Goal: Task Accomplishment & Management: Use online tool/utility

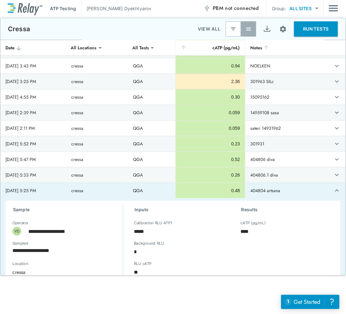
click at [307, 31] on button "RUN TESTS" at bounding box center [317, 28] width 44 height 15
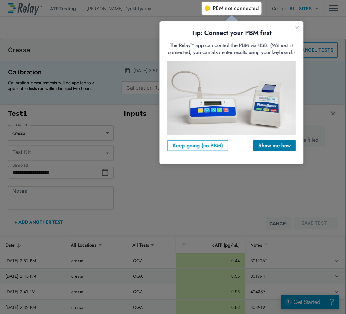
click at [267, 146] on div "Show me how" at bounding box center [275, 146] width 32 height 8
type input "***"
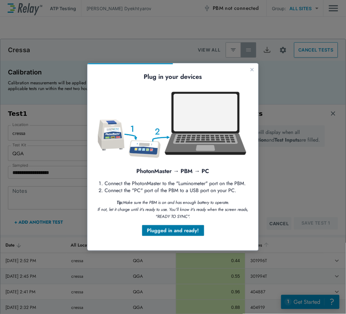
drag, startPoint x: 172, startPoint y: 232, endPoint x: 259, endPoint y: 296, distance: 107.6
click at [172, 232] on div "Plugged in and ready!" at bounding box center [173, 231] width 52 height 8
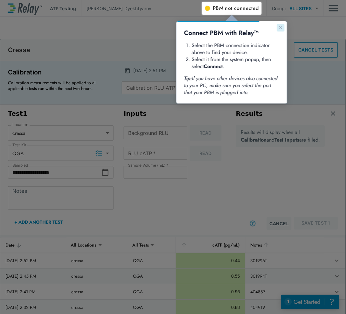
click at [279, 27] on icon "Close guide" at bounding box center [280, 27] width 5 height 5
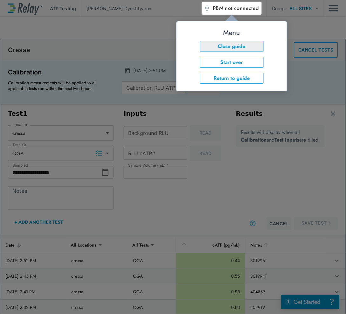
click at [236, 45] on button "Close guide" at bounding box center [232, 46] width 64 height 11
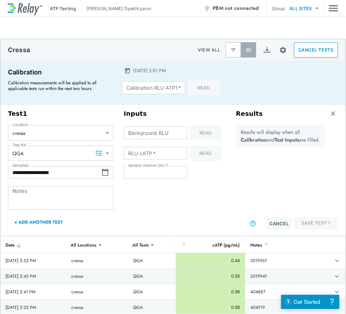
click at [238, 11] on span "PBM not connected" at bounding box center [236, 8] width 46 height 9
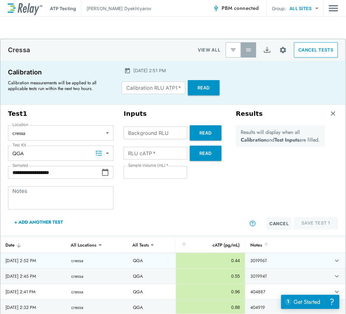
click at [256, 260] on td "301996T" at bounding box center [285, 260] width 79 height 15
click at [336, 260] on icon "expand row" at bounding box center [338, 261] width 4 height 2
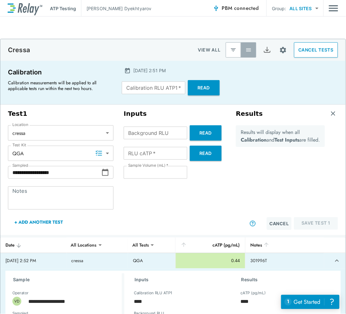
click at [145, 88] on input "Calibration RLU ATP1   *" at bounding box center [154, 88] width 64 height 13
type textarea "*"
type input "*"
type textarea "*"
type input "**"
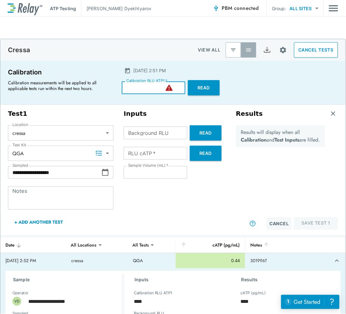
type textarea "*"
type input "***"
type textarea "*"
type input "****"
type textarea "*"
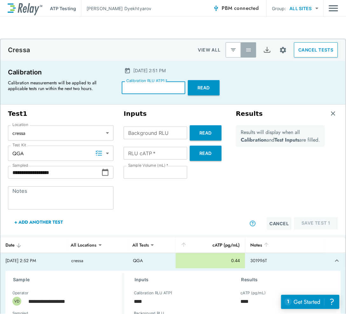
type input "****"
click at [221, 211] on div "Inputs Background RLU Background RLU Read RLU cATP   * RLU cATP   * Read Sample…" at bounding box center [175, 169] width 112 height 125
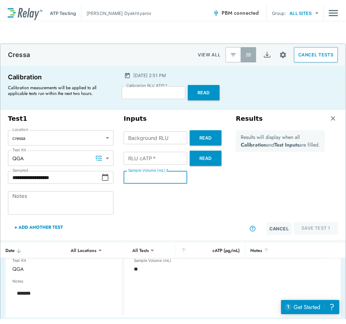
scroll to position [35, 0]
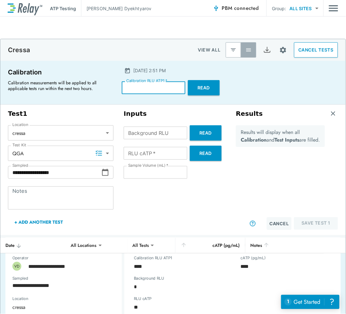
drag, startPoint x: 138, startPoint y: 87, endPoint x: 135, endPoint y: 104, distance: 17.4
click at [137, 87] on input "****" at bounding box center [154, 88] width 64 height 13
type textarea "*"
type input "***"
type textarea "*"
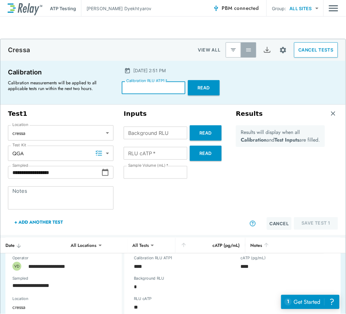
type input "****"
type textarea "*"
type input "*****"
type textarea "*"
type input "***"
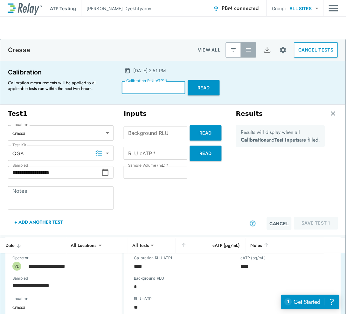
type textarea "*"
type input "****"
type textarea "*"
type input "****"
click at [167, 202] on div "Inputs Background RLU Background RLU Read RLU cATP   * RLU cATP   * Read Sample…" at bounding box center [175, 169] width 112 height 125
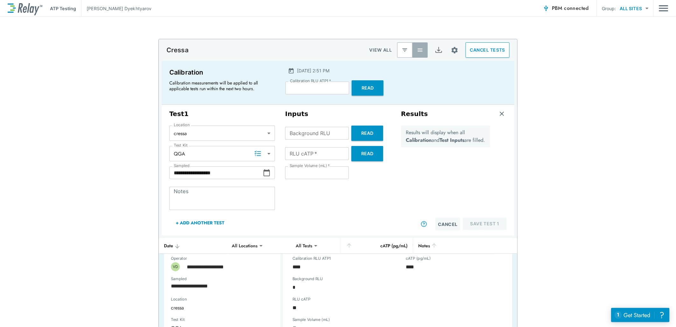
click at [267, 174] on icon at bounding box center [267, 173] width 8 height 8
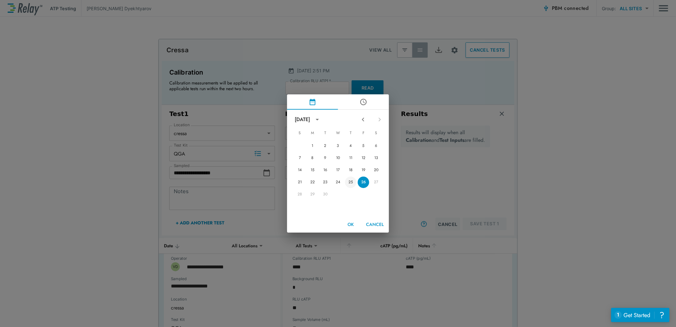
type textarea "*"
click at [346, 180] on button "25" at bounding box center [350, 181] width 11 height 11
type input "**********"
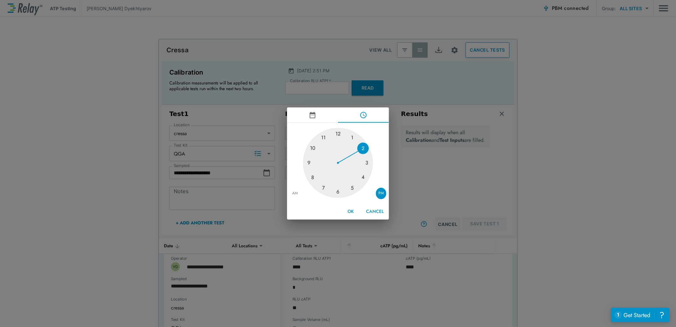
click at [209, 197] on div "1 2 3 4 5 6 7 8 9 10 11 12 AM PM OK Cancel" at bounding box center [338, 163] width 676 height 327
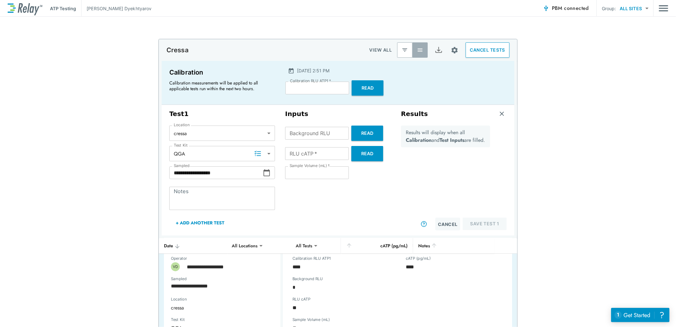
click at [188, 189] on div "* Notes" at bounding box center [222, 198] width 106 height 23
type textarea "*"
paste textarea "*********"
type textarea "*********"
type textarea "*"
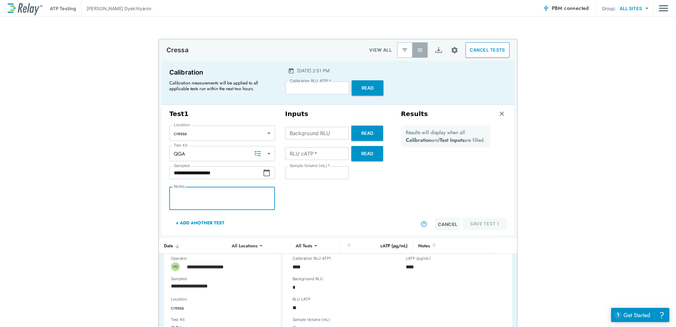
type textarea "*"
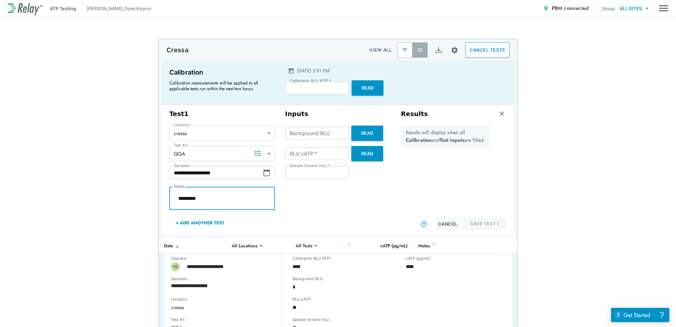
type textarea "*"
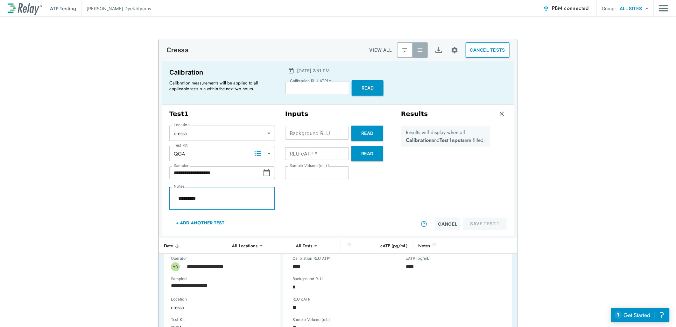
type textarea "*"
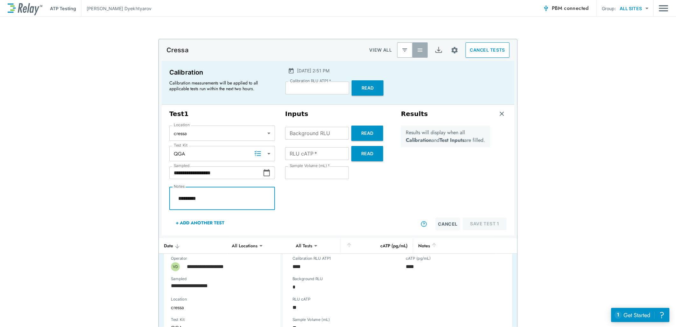
type textarea "*"
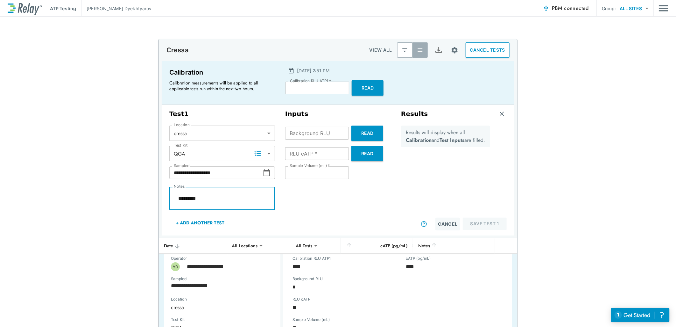
type textarea "*"
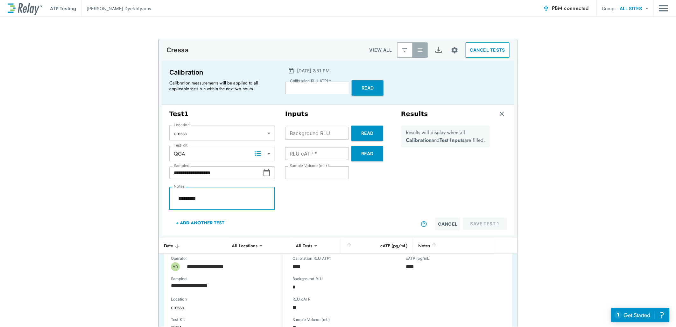
type textarea "*"
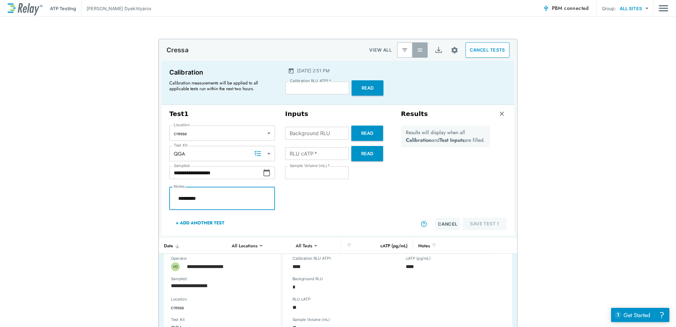
type textarea "*"
type textarea "*********"
click at [339, 176] on input "**" at bounding box center [317, 172] width 64 height 13
type textarea "*"
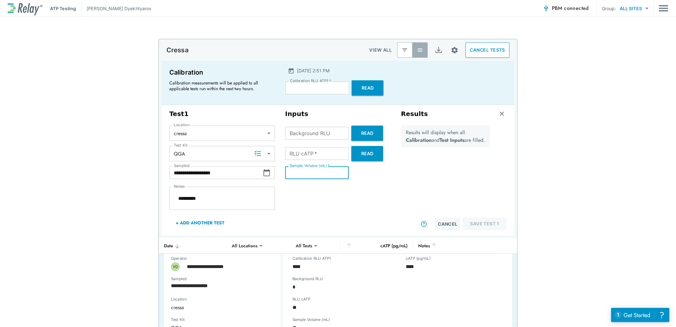
type textarea "*"
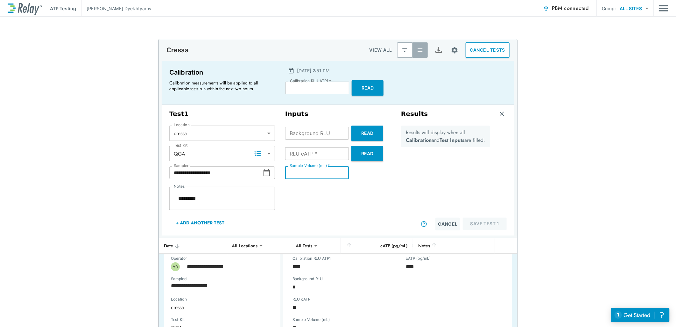
type textarea "*"
type input "**"
click at [339, 174] on input "**" at bounding box center [317, 172] width 64 height 13
type textarea "*"
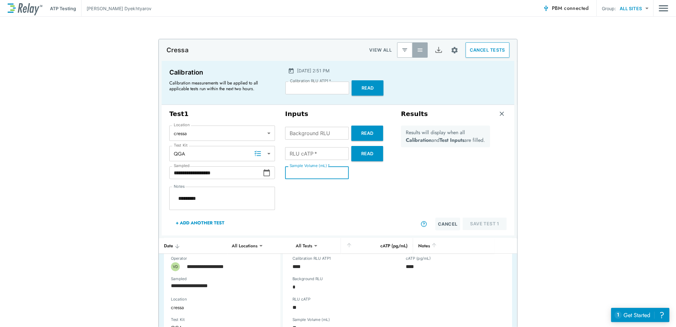
click at [339, 174] on input "**" at bounding box center [317, 172] width 64 height 13
type input "**"
click at [339, 174] on input "**" at bounding box center [317, 172] width 64 height 13
type textarea "*"
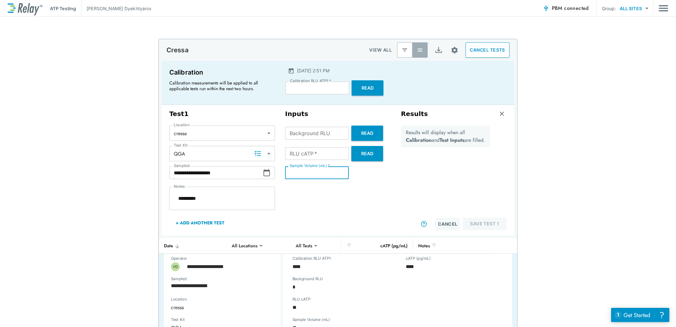
type input "**"
click at [339, 174] on input "**" at bounding box center [317, 172] width 64 height 13
type textarea "*"
type input "**"
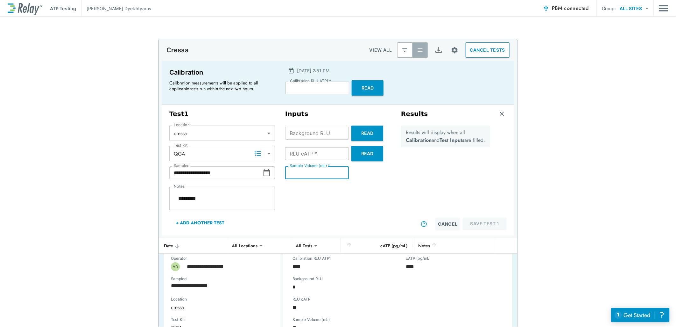
click at [339, 174] on input "**" at bounding box center [317, 172] width 64 height 13
type textarea "*"
type input "**"
click at [339, 174] on input "**" at bounding box center [317, 172] width 64 height 13
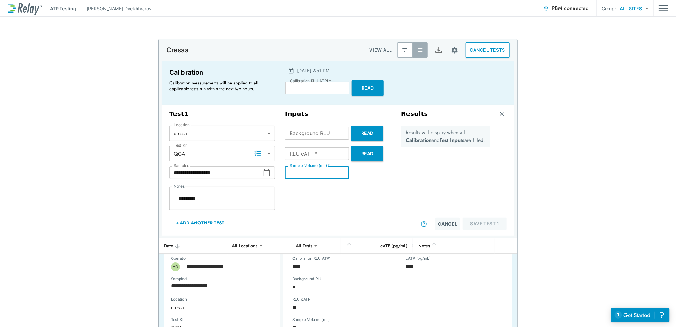
type textarea "*"
click at [339, 174] on input "**" at bounding box center [317, 172] width 64 height 13
type input "**"
click at [339, 174] on input "**" at bounding box center [317, 172] width 64 height 13
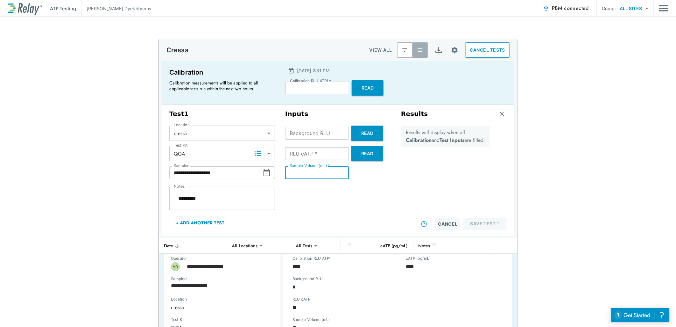
type textarea "*"
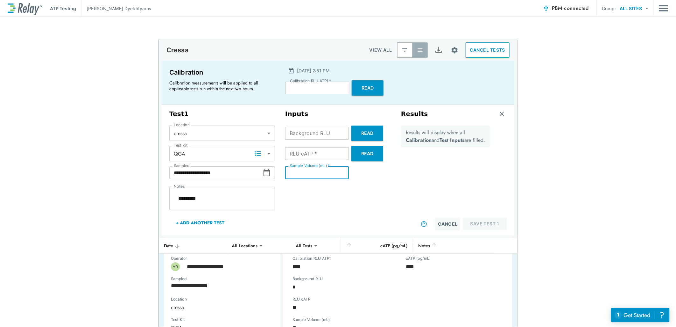
type textarea "*"
type input "**"
click at [339, 174] on input "**" at bounding box center [317, 172] width 64 height 13
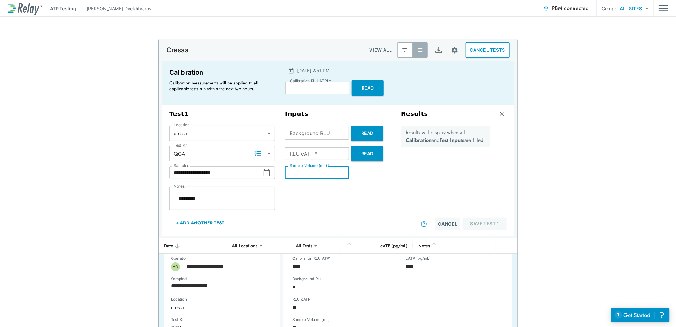
type textarea "*"
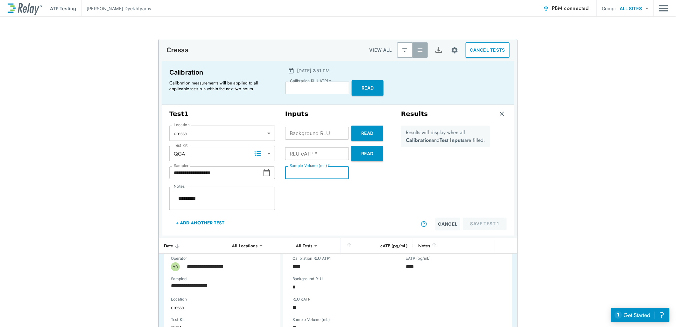
type textarea "*"
type input "**"
type textarea "*"
type input "**"
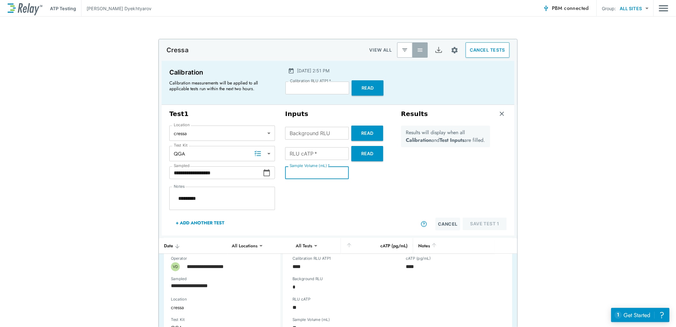
click at [339, 174] on input "**" at bounding box center [317, 172] width 64 height 13
type textarea "*"
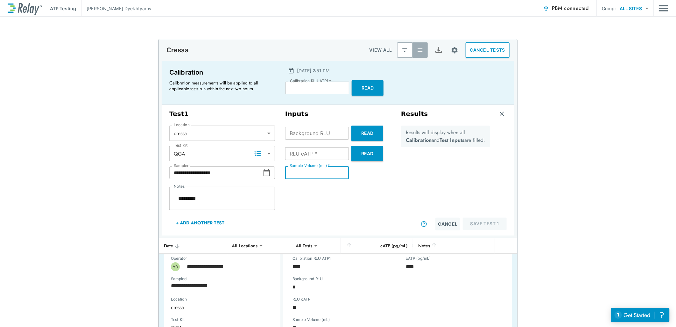
type textarea "*"
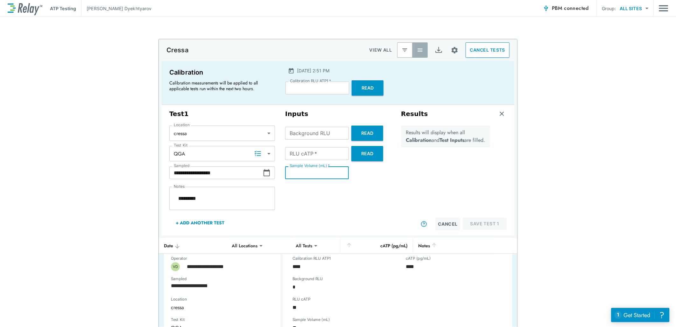
type textarea "*"
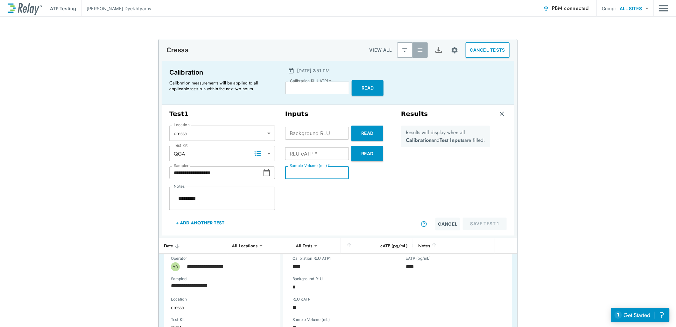
click at [308, 152] on input "RLU cATP   *" at bounding box center [317, 153] width 64 height 13
type textarea "*"
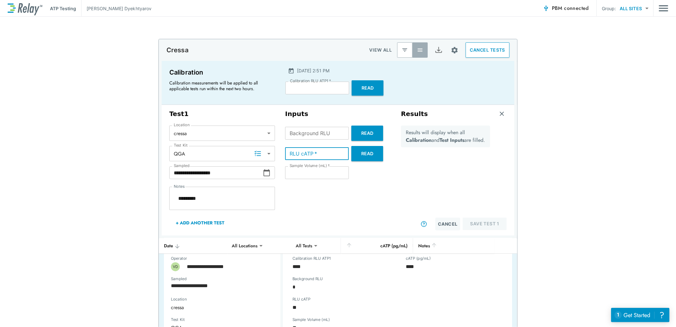
type textarea "*"
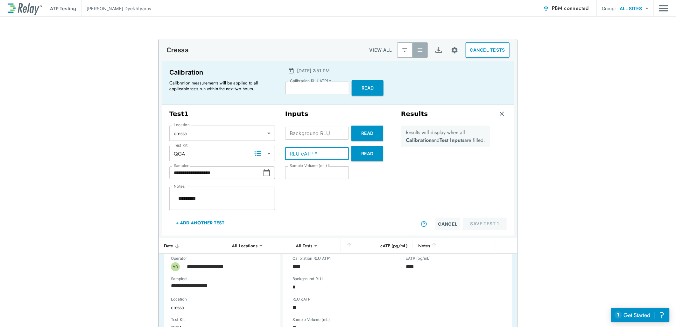
type textarea "*"
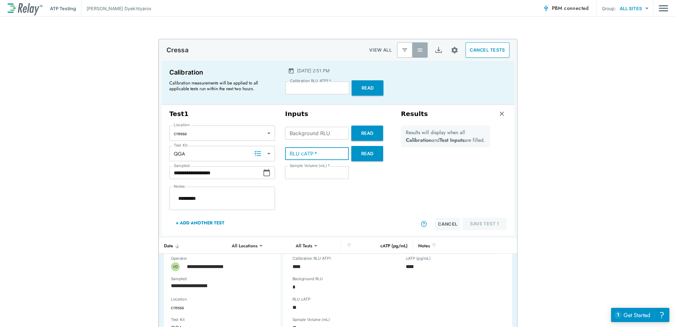
type textarea "*"
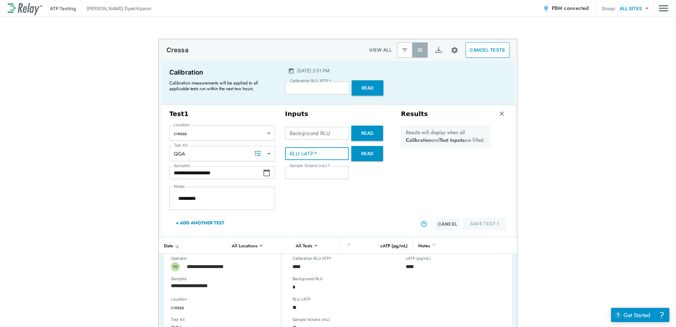
type textarea "*"
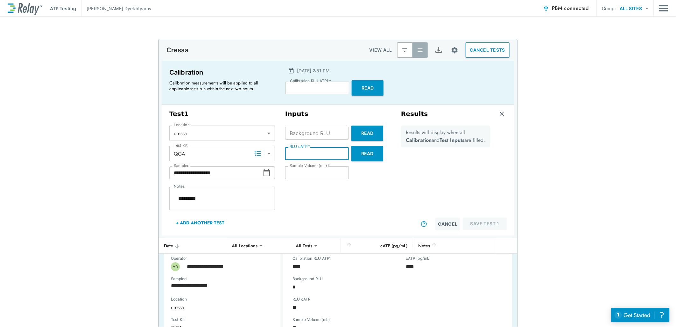
type textarea "*"
type input "*"
type textarea "*"
type input "**"
type textarea "*"
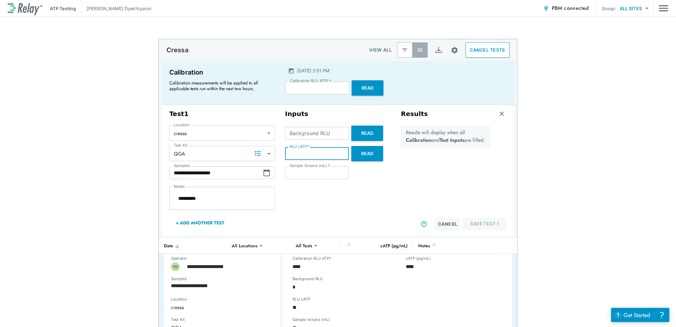
type textarea "*"
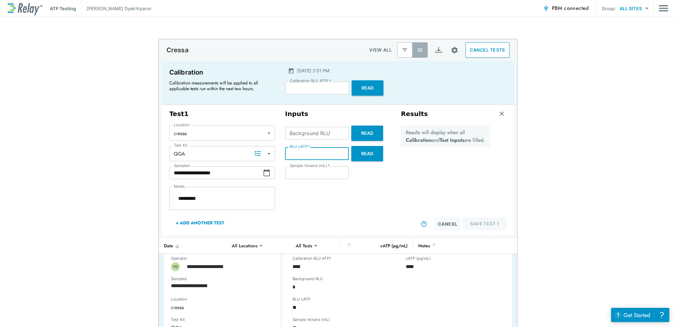
type textarea "*"
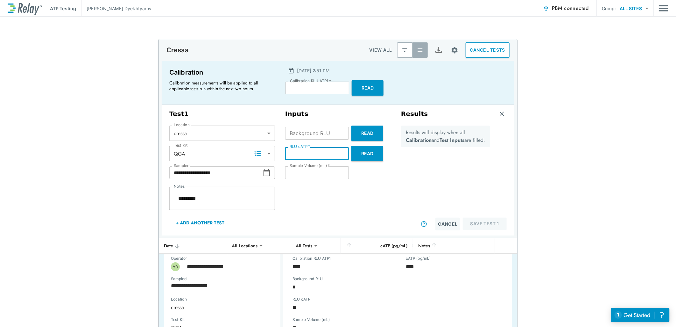
type textarea "*"
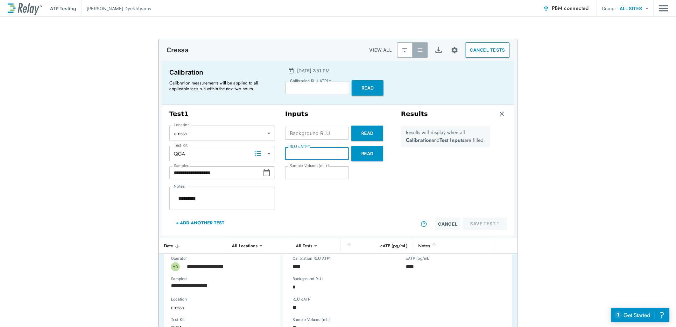
type input "**"
type textarea "*"
click at [304, 132] on input "Background RLU" at bounding box center [317, 133] width 64 height 13
type textarea "*"
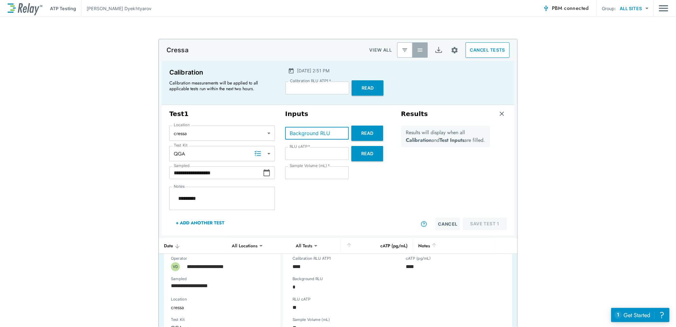
type textarea "*"
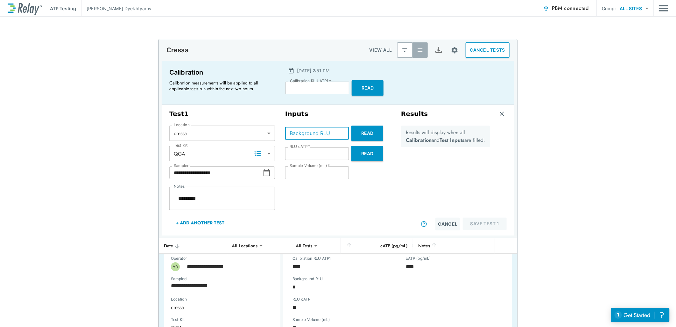
type textarea "*"
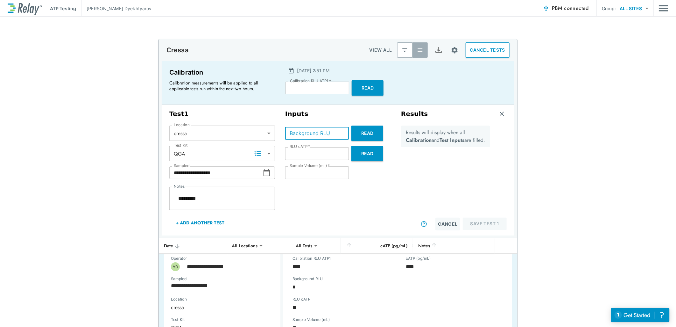
type textarea "*"
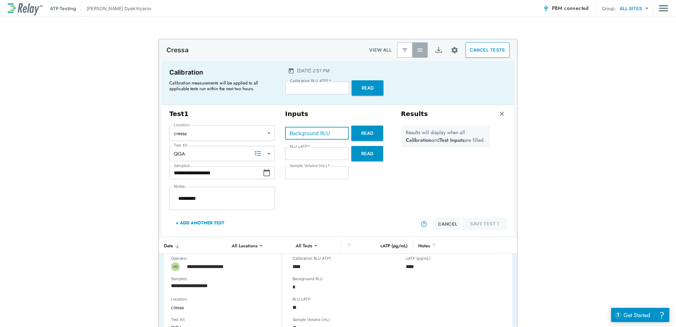
type textarea "*"
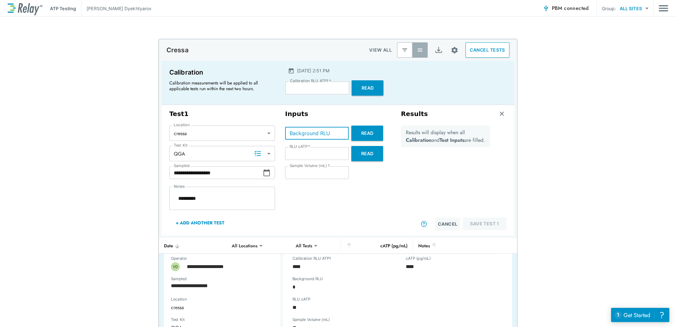
type textarea "*"
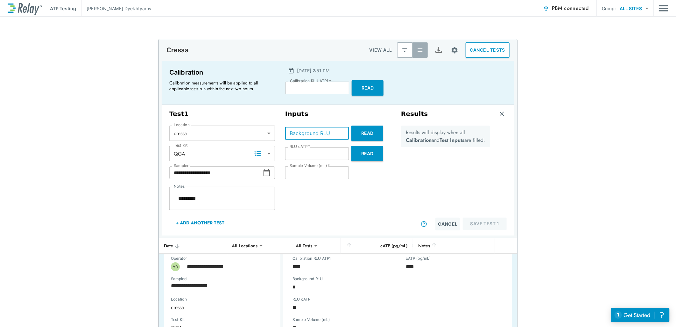
type textarea "*"
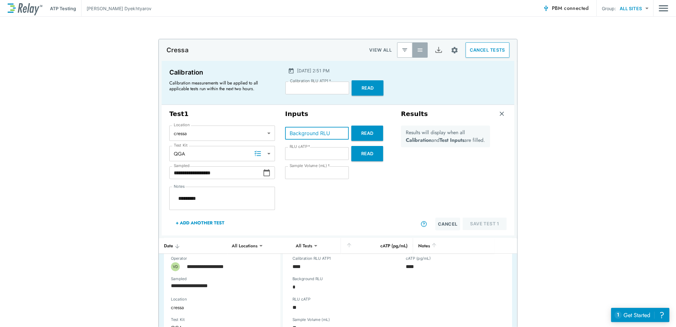
type textarea "*"
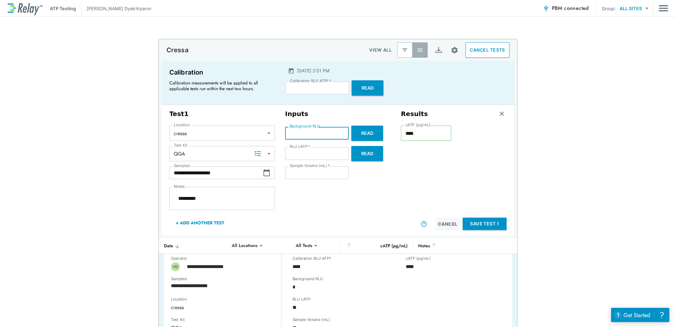
click at [346, 229] on button "Save Test 1" at bounding box center [485, 223] width 44 height 12
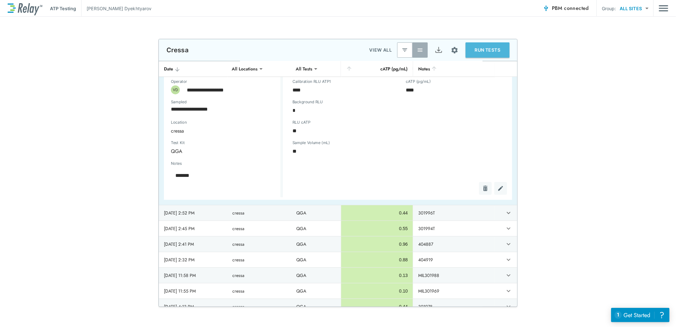
click at [346, 53] on button "RUN TESTS" at bounding box center [488, 49] width 44 height 15
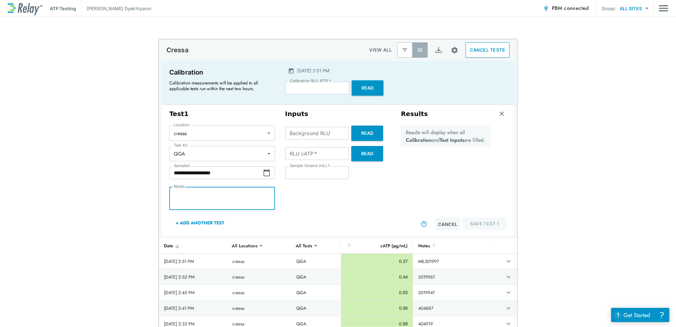
click at [195, 194] on textarea "Notes" at bounding box center [222, 198] width 97 height 13
paste textarea "*********"
click at [313, 135] on input "Background RLU" at bounding box center [317, 133] width 64 height 13
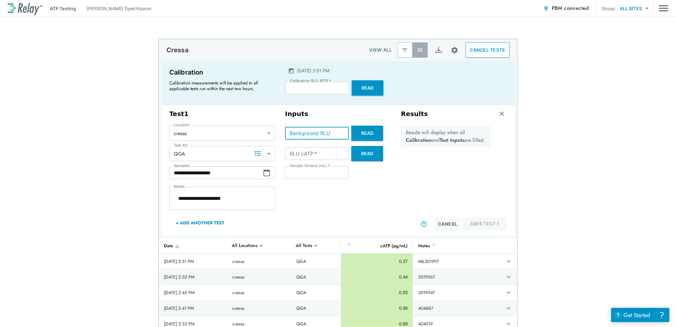
click at [339, 134] on input "**" at bounding box center [317, 133] width 64 height 13
click at [340, 130] on input "*" at bounding box center [317, 133] width 64 height 13
click at [329, 155] on input "RLU cATP   *" at bounding box center [317, 153] width 64 height 13
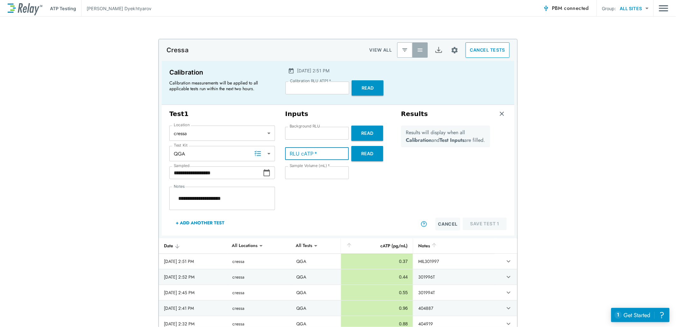
click at [340, 151] on input "*" at bounding box center [317, 153] width 64 height 13
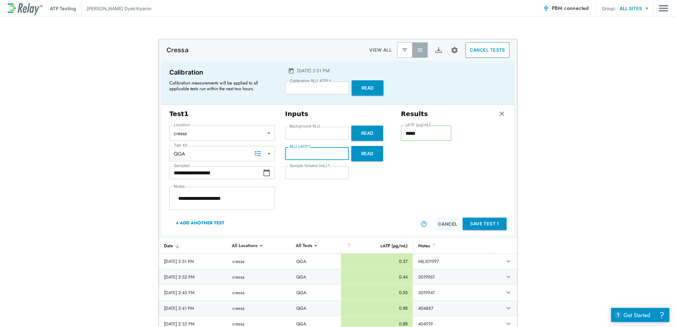
click at [340, 151] on input "*" at bounding box center [317, 153] width 64 height 13
click at [339, 151] on input "**" at bounding box center [317, 153] width 64 height 13
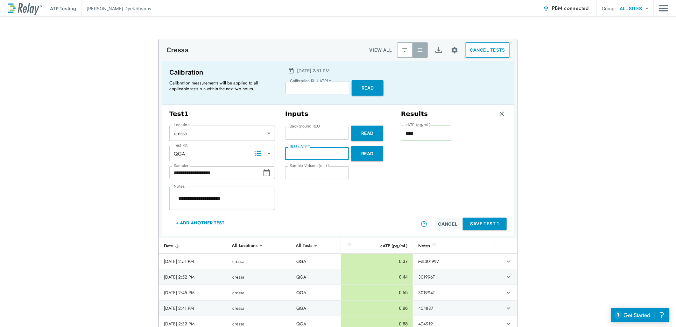
click at [339, 151] on input "**" at bounding box center [317, 153] width 64 height 13
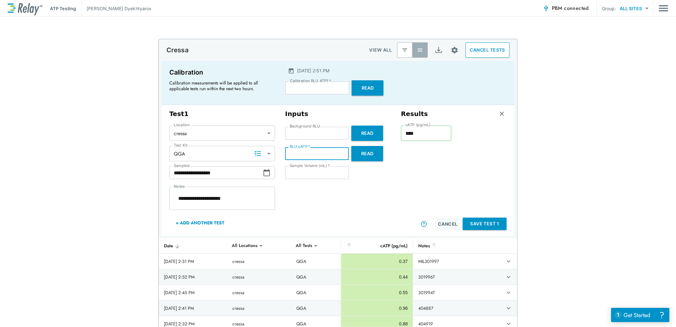
click at [346, 223] on button "Save Test 1" at bounding box center [485, 223] width 44 height 12
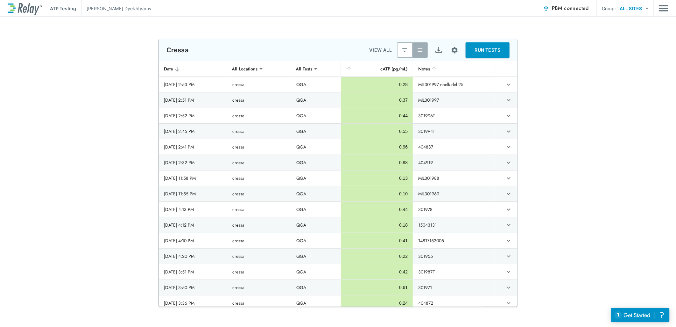
click at [346, 84] on icon "expand row" at bounding box center [509, 85] width 8 height 8
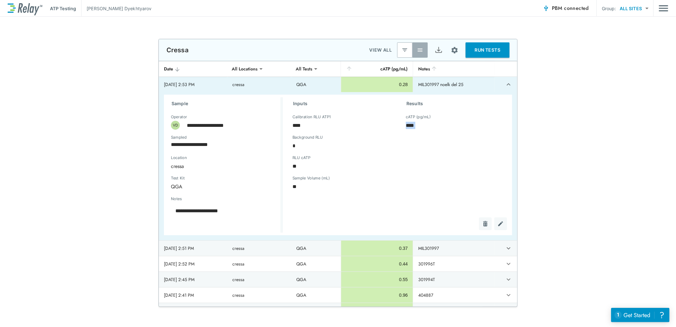
drag, startPoint x: 475, startPoint y: 221, endPoint x: 495, endPoint y: 224, distance: 19.9
click at [346, 224] on div "sticky table" at bounding box center [490, 223] width 33 height 13
click at [346, 224] on img "Edit test" at bounding box center [501, 223] width 6 height 6
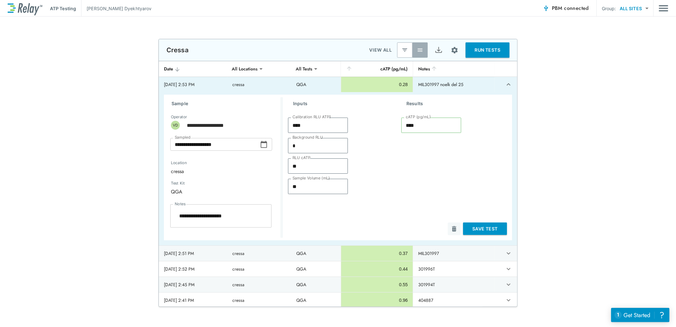
click at [262, 143] on icon "sticky table" at bounding box center [264, 144] width 8 height 8
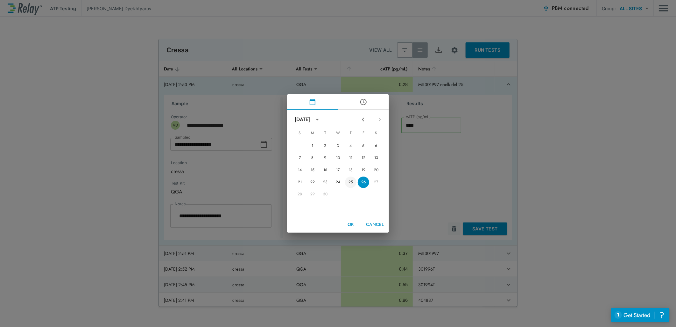
click at [346, 181] on button "25" at bounding box center [350, 181] width 11 height 11
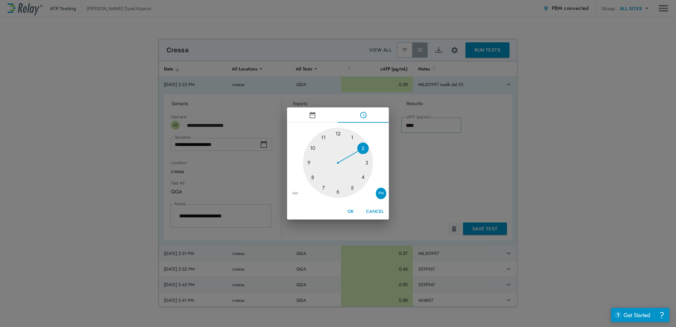
click at [346, 211] on button "OK" at bounding box center [351, 211] width 20 height 12
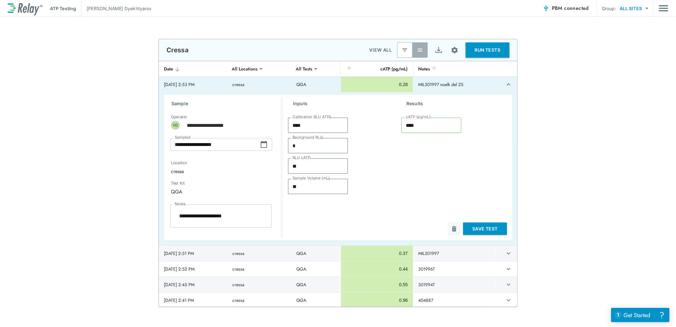
click at [263, 145] on icon "sticky table" at bounding box center [264, 144] width 8 height 8
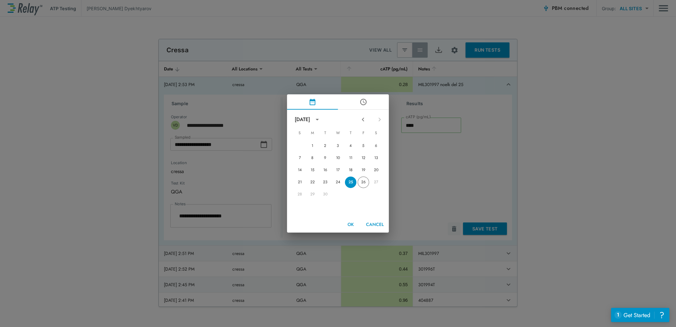
click at [346, 224] on button "OK" at bounding box center [351, 224] width 20 height 12
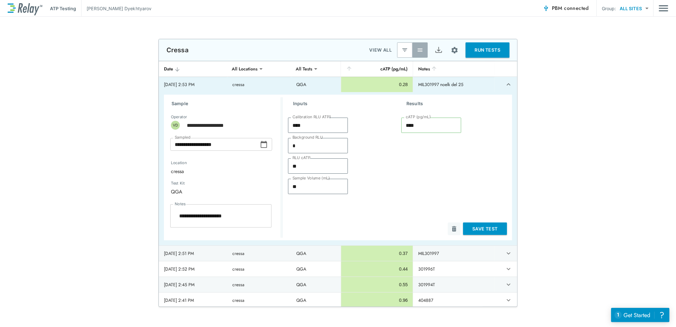
click at [346, 228] on button "Save Test" at bounding box center [485, 228] width 44 height 12
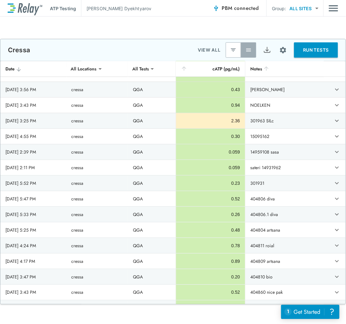
scroll to position [318, 0]
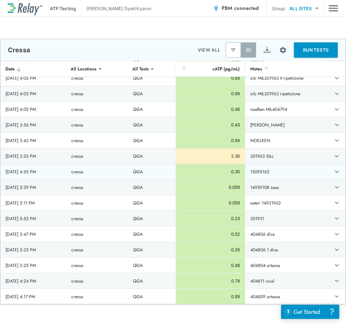
click at [45, 172] on div "[DATE] 4:55 PM" at bounding box center [33, 171] width 56 height 6
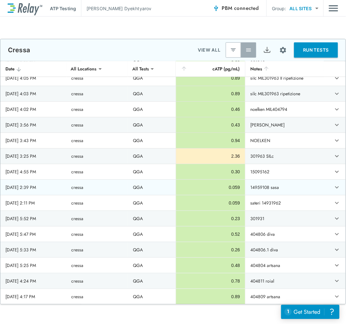
click at [273, 173] on td "15095162" at bounding box center [285, 171] width 79 height 15
click at [32, 189] on div "[DATE] 2:39 PM" at bounding box center [33, 187] width 56 height 6
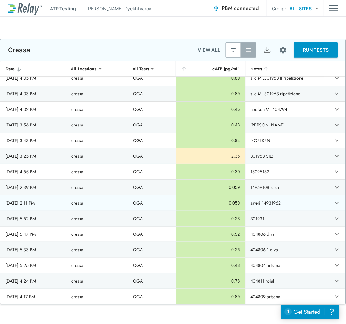
click at [33, 208] on th "[DATE] 2:11 PM" at bounding box center [33, 202] width 66 height 15
click at [290, 208] on td "sateri 14931962" at bounding box center [285, 202] width 79 height 15
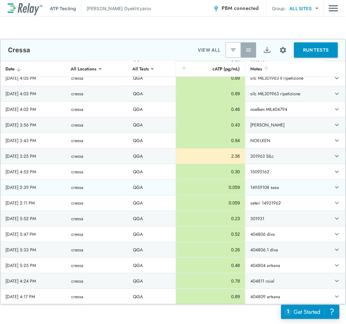
click at [285, 191] on td "14959108 sasa" at bounding box center [285, 187] width 79 height 15
click at [48, 222] on div "[DATE] 5:52 PM" at bounding box center [33, 218] width 56 height 6
click at [38, 252] on div "[DATE] 5:33 PM" at bounding box center [33, 249] width 56 height 6
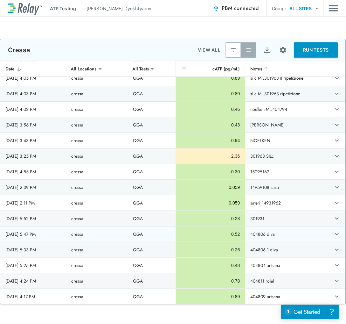
click at [39, 237] on div "[DATE] 5:47 PM" at bounding box center [33, 234] width 56 height 6
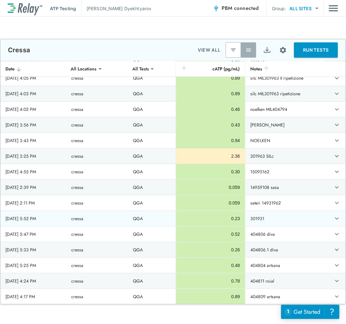
click at [42, 221] on div "[DATE] 5:52 PM" at bounding box center [33, 218] width 56 height 6
click at [33, 251] on div "[DATE] 5:33 PM" at bounding box center [33, 249] width 56 height 6
click at [285, 254] on td "404806.1 diva" at bounding box center [285, 249] width 79 height 15
click at [285, 252] on td "404806.1 diva" at bounding box center [285, 249] width 79 height 15
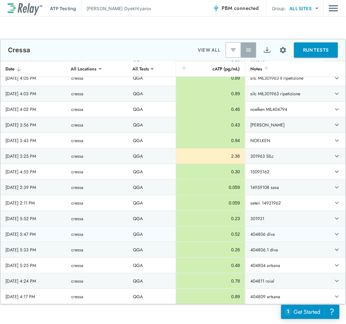
click at [273, 238] on td "404806 diva" at bounding box center [285, 233] width 79 height 15
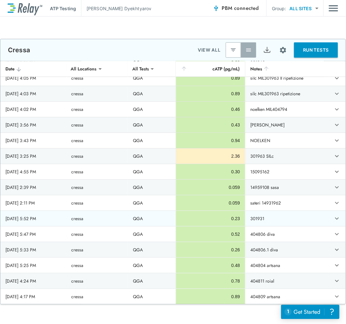
click at [191, 222] on div "0.23" at bounding box center [211, 218] width 59 height 6
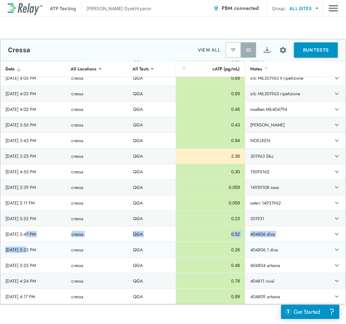
drag, startPoint x: 31, startPoint y: 244, endPoint x: 32, endPoint y: 249, distance: 5.6
click at [32, 249] on div "[DATE] 5:33 PM" at bounding box center [33, 249] width 56 height 6
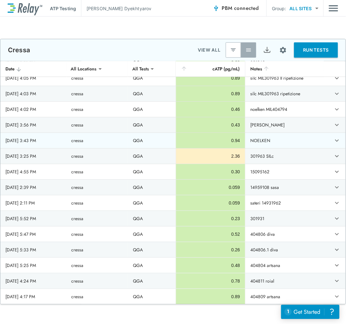
click at [274, 144] on td "NOELKEN" at bounding box center [285, 140] width 79 height 15
click at [262, 141] on td "NOELKEN" at bounding box center [285, 140] width 79 height 15
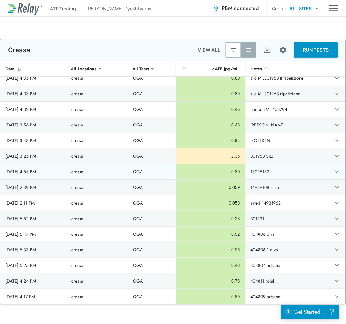
click at [274, 174] on td "15095162" at bounding box center [285, 171] width 79 height 15
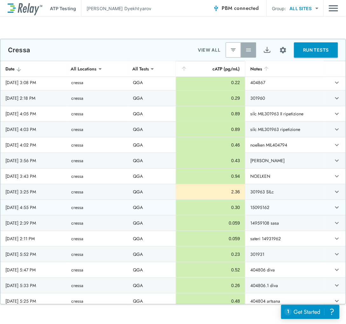
scroll to position [389, 0]
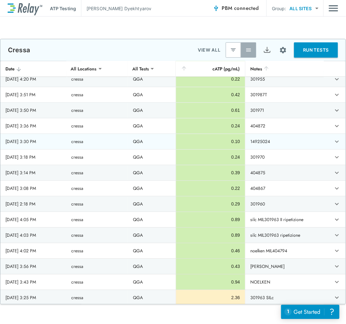
scroll to position [141, 0]
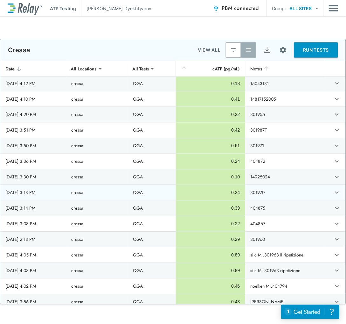
click at [264, 166] on td "404872" at bounding box center [285, 161] width 79 height 15
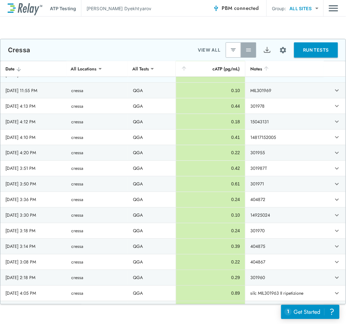
scroll to position [0, 0]
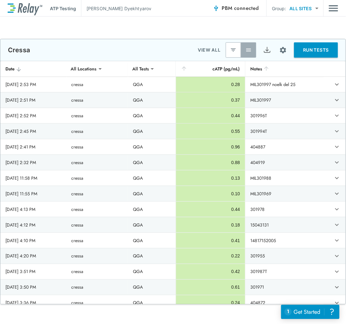
click at [291, 184] on td "MIL301988" at bounding box center [285, 177] width 79 height 15
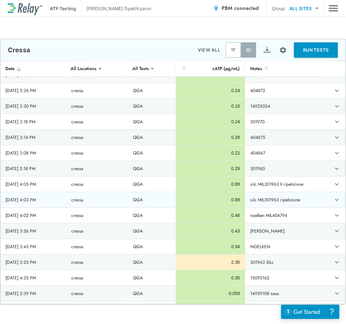
scroll to position [318, 0]
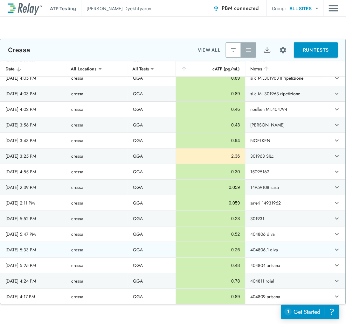
click at [281, 249] on td "404806.1 diva" at bounding box center [285, 249] width 79 height 15
click at [334, 253] on icon "expand row" at bounding box center [338, 250] width 8 height 8
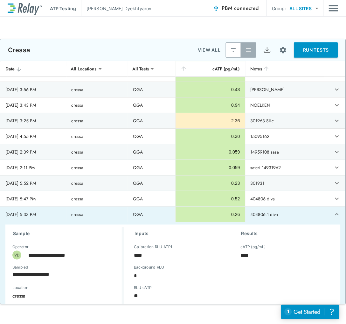
scroll to position [389, 0]
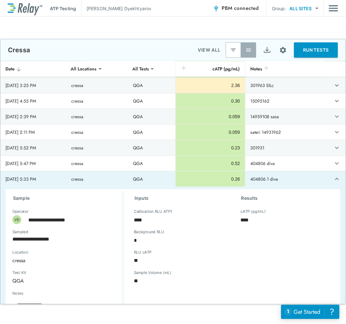
click at [290, 166] on td "404806 diva" at bounding box center [285, 163] width 79 height 15
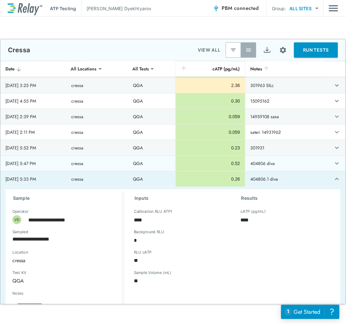
type textarea "*"
click at [336, 164] on icon "expand row" at bounding box center [338, 163] width 4 height 2
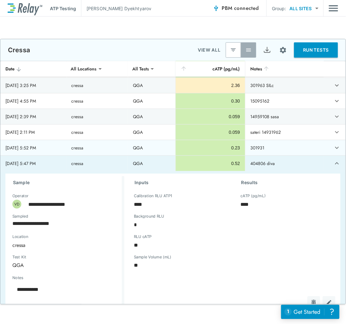
click at [286, 148] on td "301931" at bounding box center [285, 147] width 79 height 15
click at [334, 148] on icon "expand row" at bounding box center [338, 148] width 8 height 8
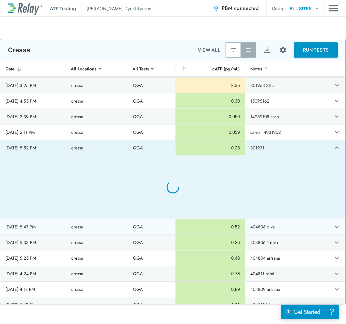
type textarea "*"
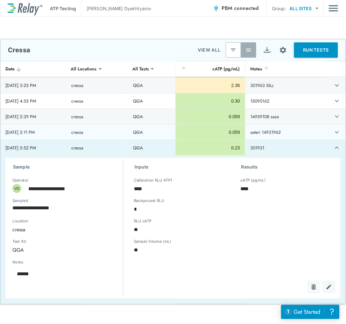
click at [285, 134] on td "sateri 14931962" at bounding box center [285, 132] width 79 height 15
click at [334, 132] on icon "expand row" at bounding box center [338, 132] width 8 height 8
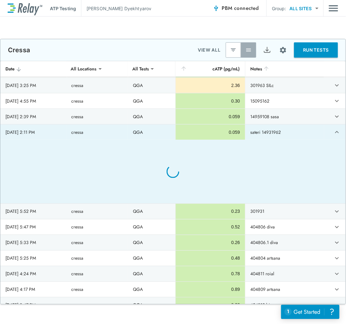
type textarea "*"
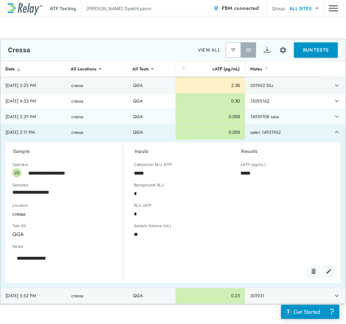
click at [288, 117] on td "14959108 sasa" at bounding box center [285, 116] width 79 height 15
click at [334, 117] on icon "expand row" at bounding box center [338, 117] width 8 height 8
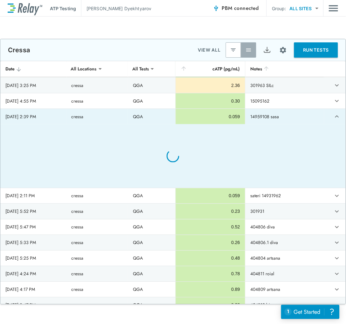
type textarea "*"
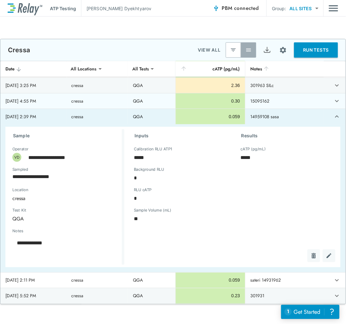
click at [283, 103] on td "15095162" at bounding box center [285, 100] width 79 height 15
click at [336, 101] on icon "expand row" at bounding box center [338, 101] width 4 height 2
type textarea "*"
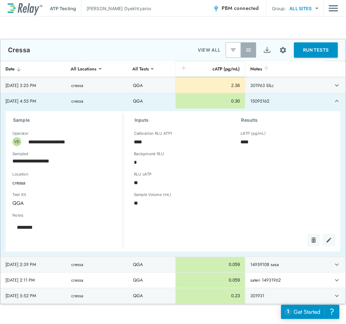
click at [282, 86] on td "301963 SILc" at bounding box center [285, 85] width 79 height 15
click at [334, 88] on icon "expand row" at bounding box center [338, 86] width 8 height 8
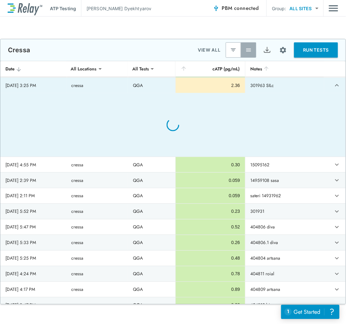
type textarea "*"
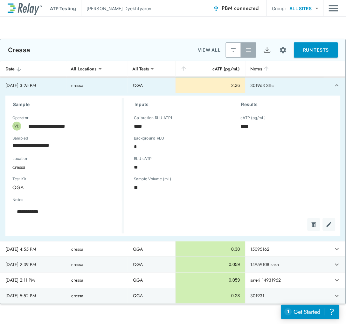
scroll to position [318, 0]
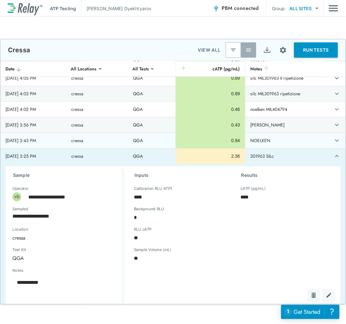
click at [281, 143] on td "NOELKEN" at bounding box center [285, 140] width 79 height 15
click at [334, 141] on icon "expand row" at bounding box center [338, 141] width 8 height 8
type textarea "*"
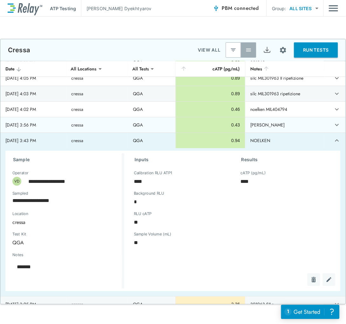
click at [278, 126] on td "[PERSON_NAME]" at bounding box center [285, 124] width 79 height 15
click at [334, 126] on icon "expand row" at bounding box center [338, 125] width 8 height 8
type textarea "*"
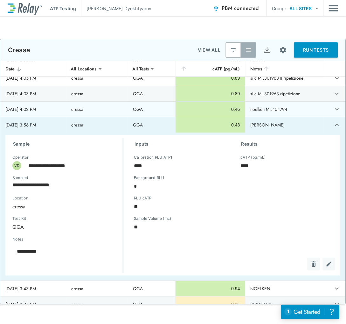
click at [293, 110] on td "noelken MIL404794" at bounding box center [285, 109] width 79 height 15
click at [334, 109] on icon "expand row" at bounding box center [338, 109] width 8 height 8
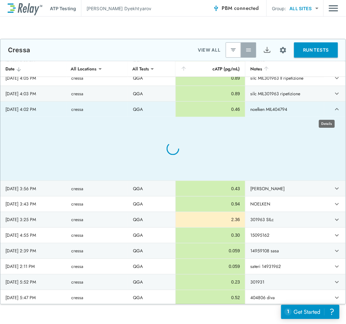
type textarea "*"
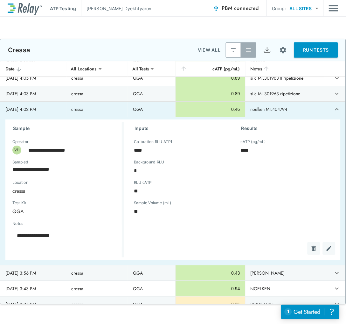
click at [288, 96] on td "silc MIL301963 ripetizione" at bounding box center [285, 93] width 79 height 15
click at [334, 94] on icon "expand row" at bounding box center [338, 94] width 8 height 8
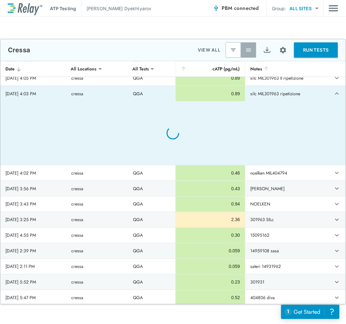
type textarea "*"
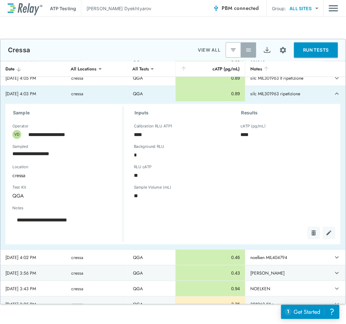
click at [281, 81] on td "silc MIL301963 II ripetizione" at bounding box center [285, 77] width 79 height 15
click at [336, 79] on icon "expand row" at bounding box center [338, 78] width 4 height 2
type textarea "*"
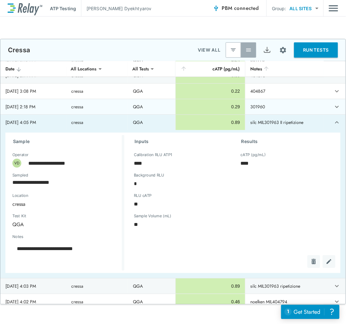
scroll to position [247, 0]
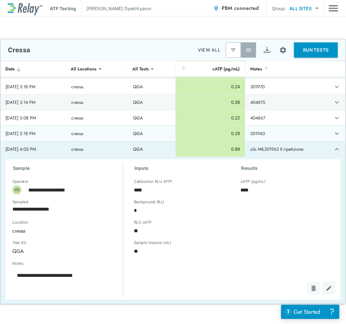
click at [276, 132] on td "301960" at bounding box center [285, 133] width 79 height 15
type textarea "*"
click at [334, 133] on icon "expand row" at bounding box center [338, 134] width 8 height 8
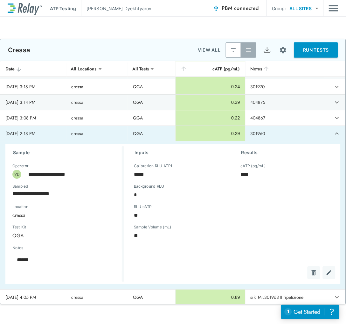
click at [276, 121] on td "404867" at bounding box center [285, 117] width 79 height 15
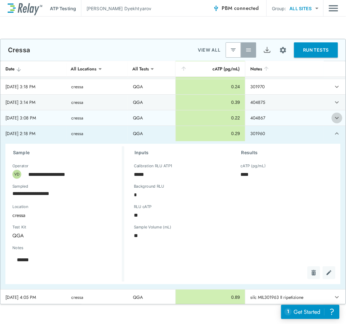
type textarea "*"
click at [336, 118] on icon "expand row" at bounding box center [338, 118] width 4 height 2
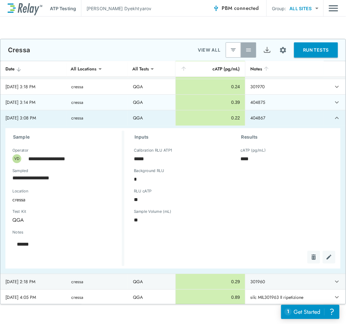
click at [273, 101] on td "404875" at bounding box center [285, 102] width 79 height 15
click at [334, 103] on icon "expand row" at bounding box center [338, 102] width 8 height 8
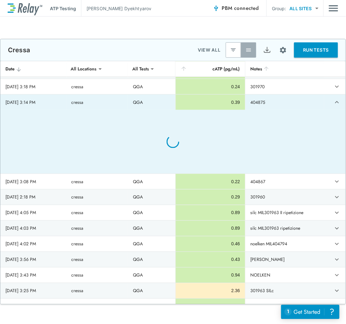
type textarea "*"
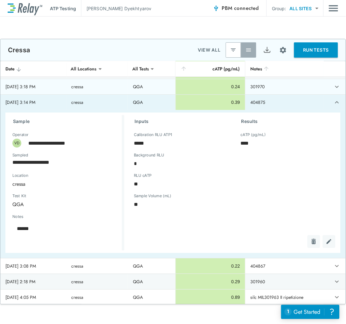
click at [282, 86] on td "301970" at bounding box center [285, 86] width 79 height 15
click at [334, 88] on icon "expand row" at bounding box center [338, 87] width 8 height 8
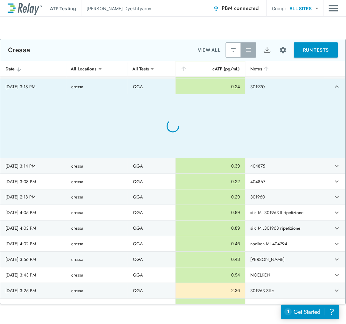
type textarea "*"
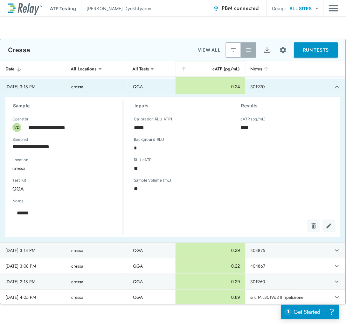
click at [269, 79] on td "14925024" at bounding box center [285, 70] width 79 height 15
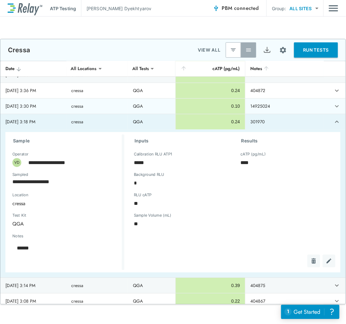
click at [334, 105] on icon "expand row" at bounding box center [338, 107] width 8 height 8
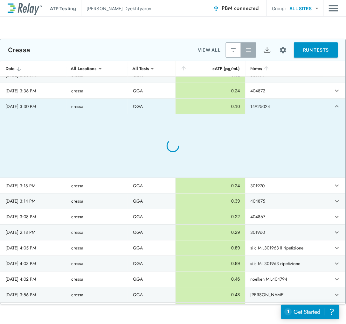
type textarea "*"
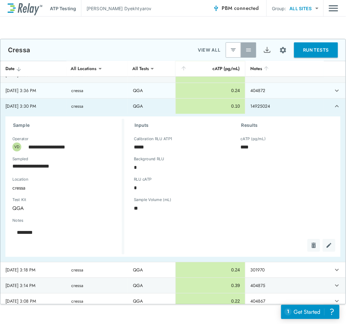
drag, startPoint x: 285, startPoint y: 91, endPoint x: 324, endPoint y: 96, distance: 39.3
click at [285, 91] on td "404872" at bounding box center [285, 90] width 79 height 15
click at [334, 93] on icon "expand row" at bounding box center [338, 91] width 8 height 8
type textarea "*"
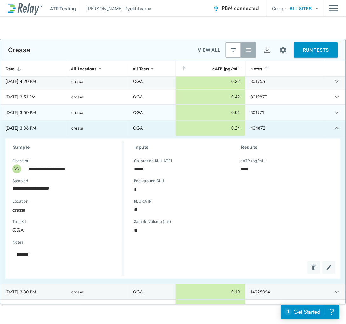
scroll to position [141, 0]
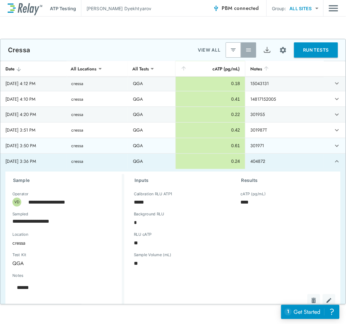
click at [272, 147] on td "301971" at bounding box center [285, 145] width 79 height 15
click at [334, 146] on icon "expand row" at bounding box center [338, 146] width 8 height 8
type textarea "*"
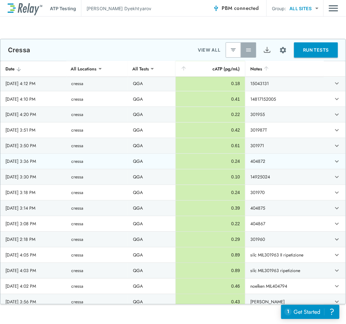
click at [334, 146] on icon "expand row" at bounding box center [338, 146] width 8 height 8
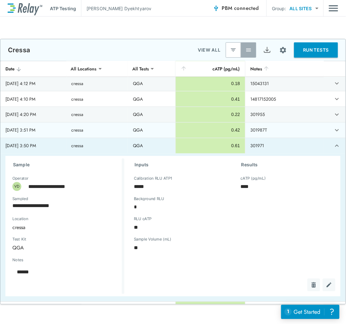
click at [273, 131] on td "301987T" at bounding box center [285, 130] width 79 height 15
type textarea "*"
click at [334, 127] on icon "expand row" at bounding box center [338, 130] width 8 height 8
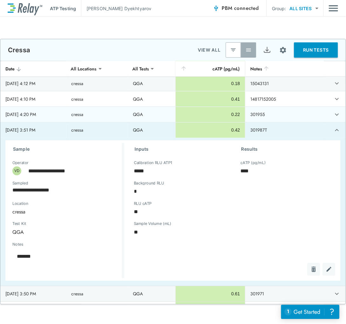
click at [278, 115] on td "301955" at bounding box center [285, 114] width 79 height 15
drag, startPoint x: 326, startPoint y: 113, endPoint x: 346, endPoint y: 160, distance: 51.3
click at [334, 113] on icon "expand row" at bounding box center [338, 115] width 8 height 8
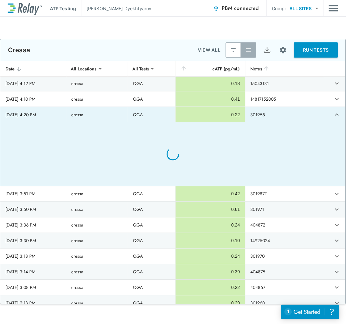
type textarea "*"
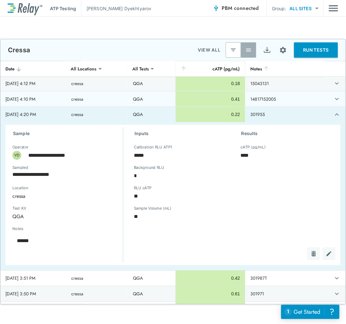
click at [258, 100] on td "14817152005" at bounding box center [285, 98] width 79 height 15
click at [334, 99] on icon "expand row" at bounding box center [338, 99] width 8 height 8
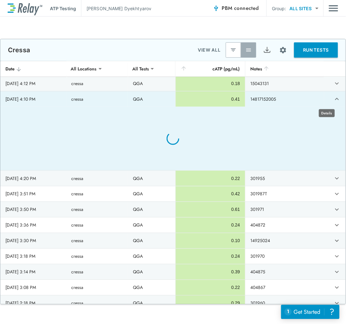
type textarea "*"
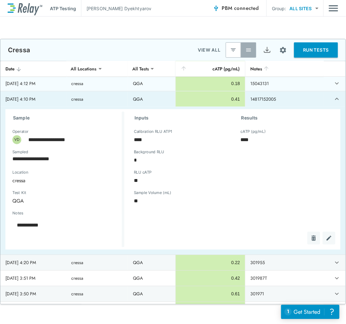
click at [273, 101] on td "14817152005" at bounding box center [285, 98] width 79 height 15
click at [334, 84] on icon "expand row" at bounding box center [338, 84] width 8 height 8
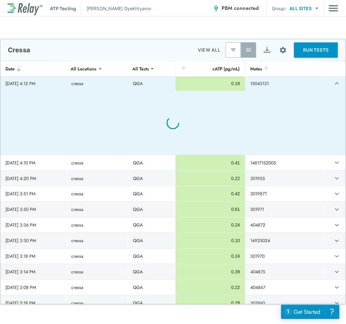
type textarea "*"
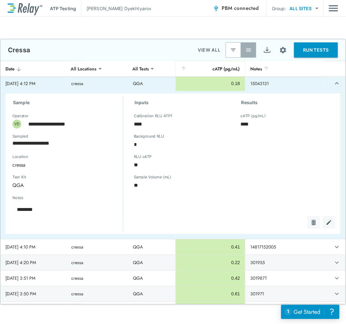
scroll to position [106, 0]
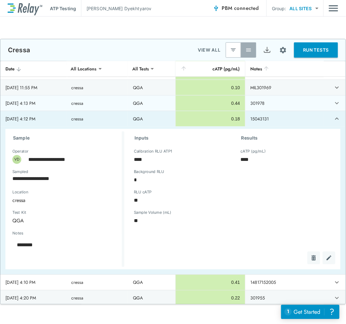
click at [274, 106] on td "301978" at bounding box center [285, 103] width 79 height 15
click at [334, 103] on icon "expand row" at bounding box center [338, 103] width 8 height 8
type textarea "*"
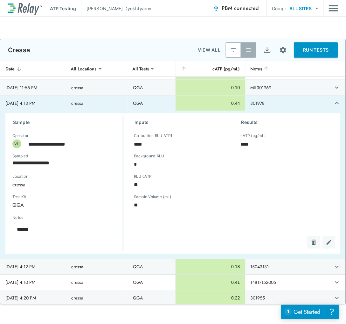
click at [279, 84] on td "MIL301969" at bounding box center [285, 87] width 79 height 15
click at [334, 86] on icon "expand row" at bounding box center [338, 88] width 8 height 8
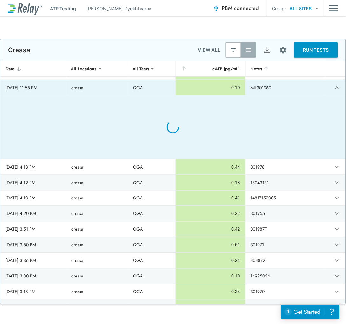
type textarea "*"
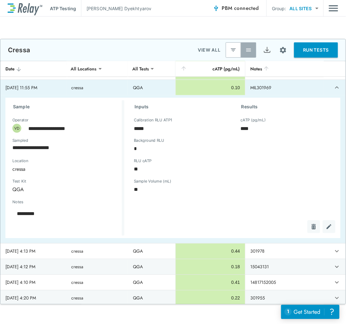
scroll to position [71, 0]
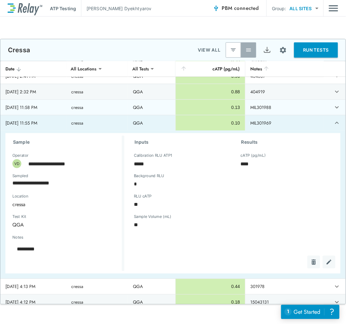
click at [276, 106] on td "MIL301988" at bounding box center [285, 107] width 79 height 15
click at [334, 106] on icon "expand row" at bounding box center [338, 107] width 8 height 8
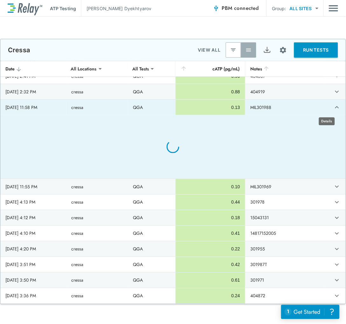
type textarea "*"
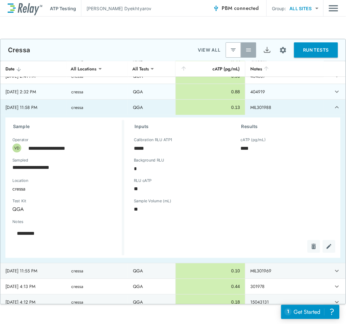
click at [278, 91] on td "404919" at bounding box center [285, 91] width 79 height 15
click at [336, 91] on icon "expand row" at bounding box center [338, 92] width 4 height 2
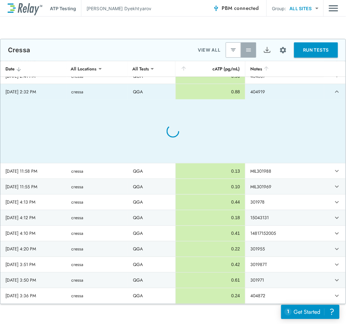
type textarea "*"
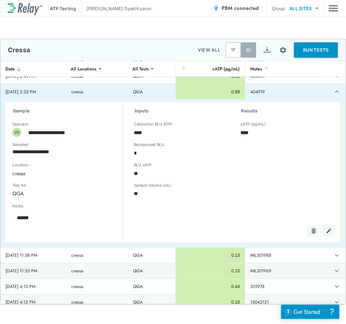
scroll to position [35, 0]
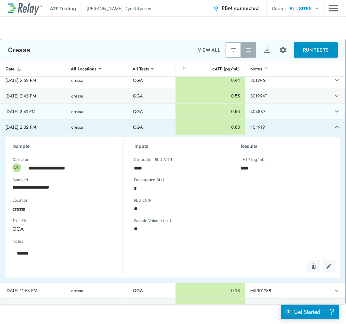
click at [264, 110] on td "404887" at bounding box center [285, 111] width 79 height 15
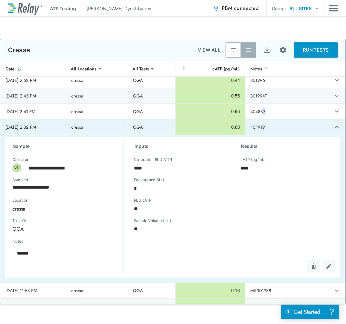
drag, startPoint x: 264, startPoint y: 110, endPoint x: 325, endPoint y: 109, distance: 61.5
click at [334, 109] on icon "expand row" at bounding box center [338, 112] width 8 height 8
type textarea "*"
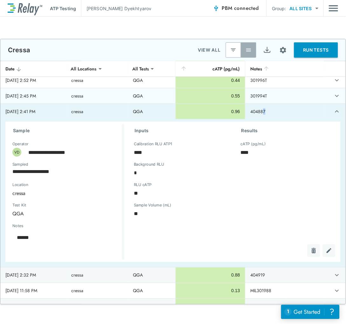
click at [259, 95] on td "301994T" at bounding box center [285, 95] width 79 height 15
click at [334, 94] on icon "expand row" at bounding box center [338, 96] width 8 height 8
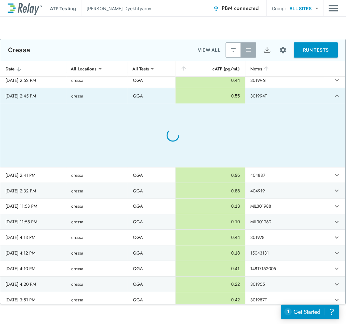
type textarea "*"
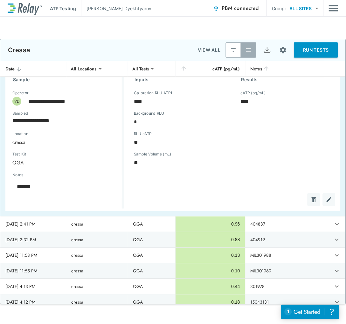
scroll to position [0, 0]
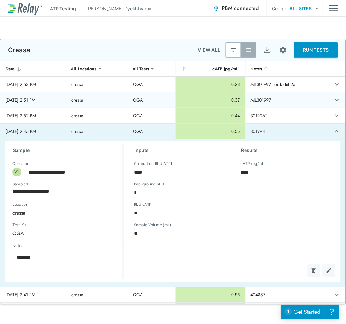
click at [260, 112] on td "301996T" at bounding box center [285, 115] width 79 height 15
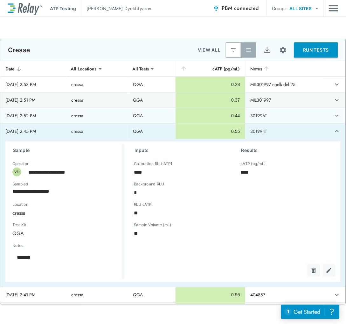
click at [336, 116] on icon "expand row" at bounding box center [338, 116] width 4 height 2
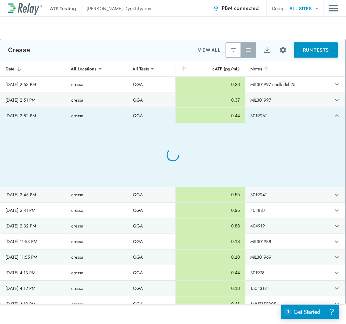
type textarea "*"
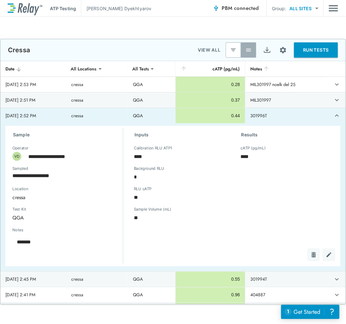
scroll to position [35, 0]
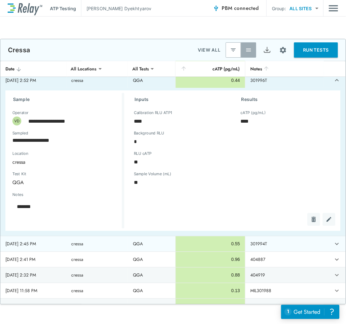
click at [283, 245] on td "301994T" at bounding box center [285, 243] width 79 height 15
click at [334, 242] on icon "expand row" at bounding box center [338, 244] width 8 height 8
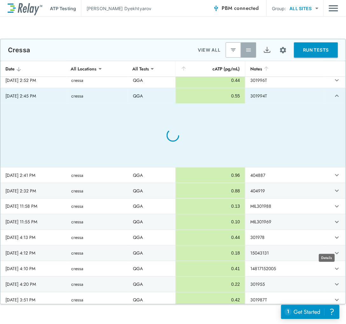
type textarea "*"
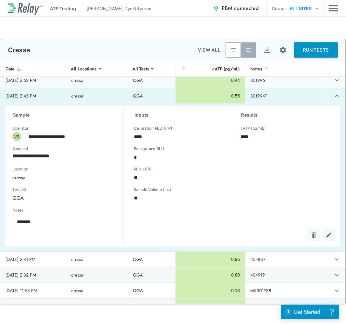
click at [336, 81] on icon "expand row" at bounding box center [338, 80] width 4 height 2
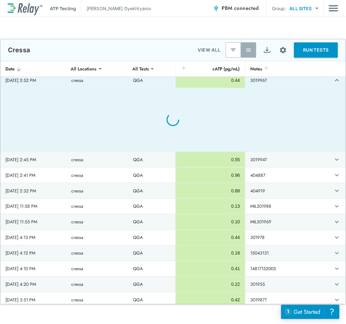
type textarea "*"
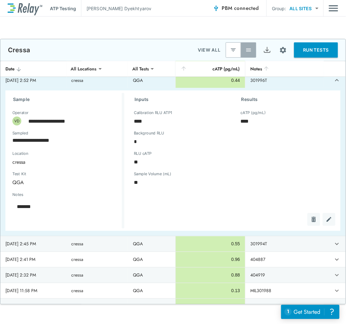
scroll to position [0, 0]
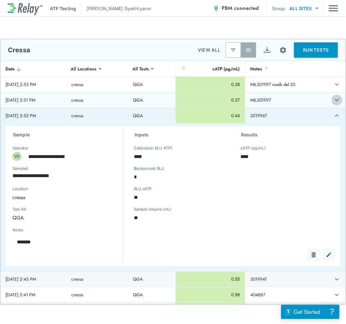
click at [334, 99] on icon "expand row" at bounding box center [338, 100] width 8 height 8
type textarea "*"
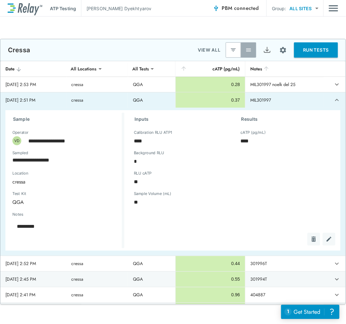
click at [282, 81] on td "MIL301997 noelk del 25" at bounding box center [285, 84] width 79 height 15
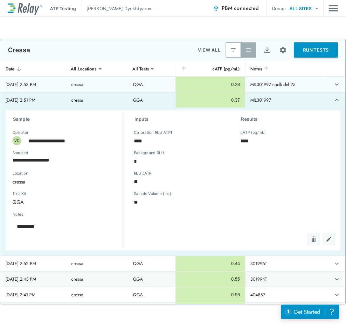
type textarea "*"
click at [334, 81] on icon "expand row" at bounding box center [338, 85] width 8 height 8
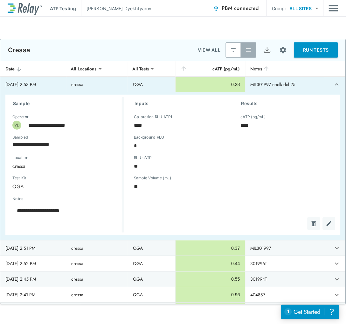
type textarea "*"
